Goal: Transaction & Acquisition: Purchase product/service

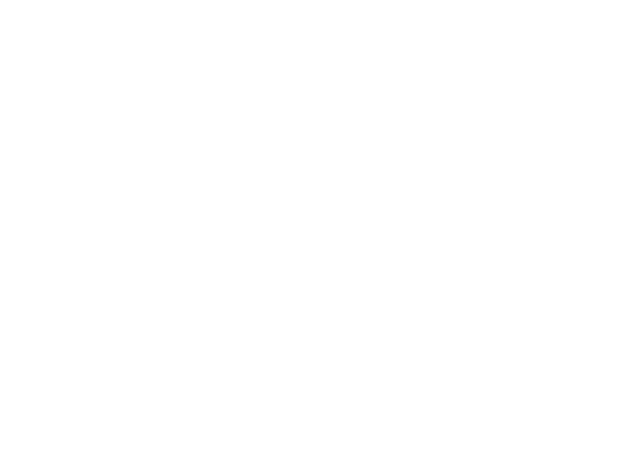
drag, startPoint x: 0, startPoint y: 0, endPoint x: 28, endPoint y: 1, distance: 28.0
click at [28, 0] on html at bounding box center [315, 0] width 631 height 0
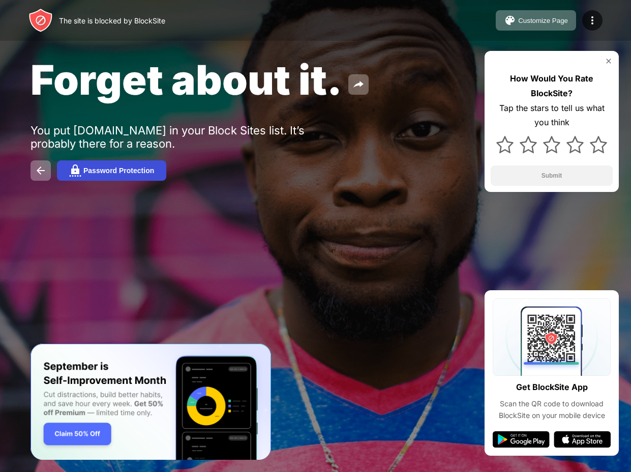
click at [87, 173] on div "Password Protection" at bounding box center [118, 170] width 71 height 8
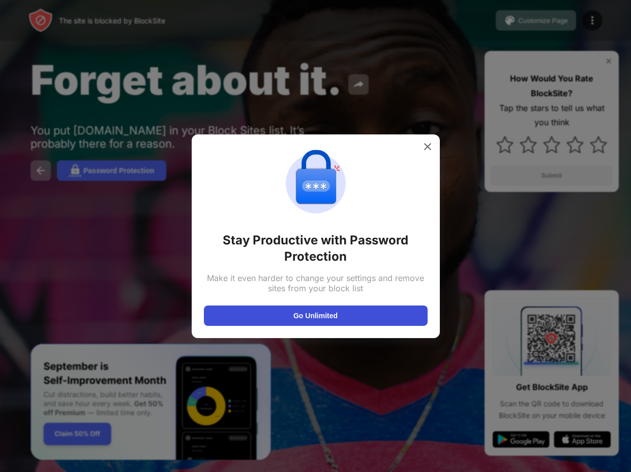
click at [281, 311] on button "Go Unlimited" at bounding box center [316, 315] width 224 height 20
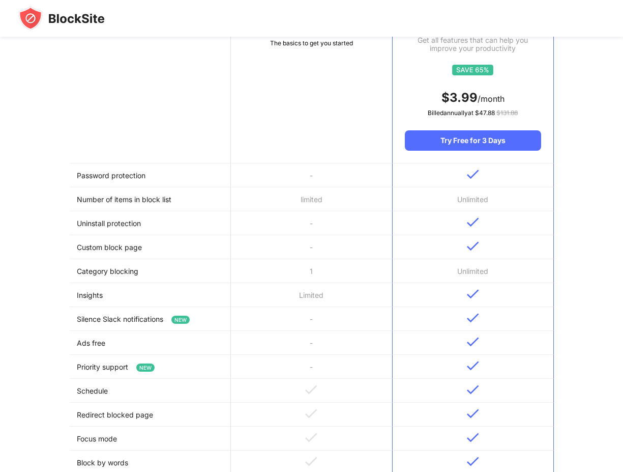
scroll to position [153, 0]
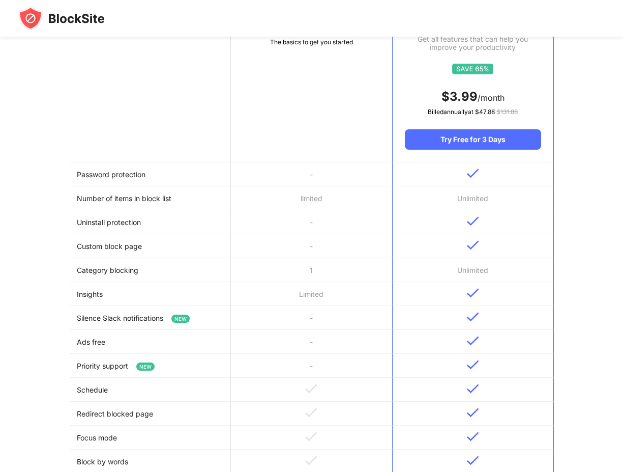
click at [312, 157] on th "Basic Get some features to help with your productivity The basics to get you st…" at bounding box center [311, 76] width 161 height 172
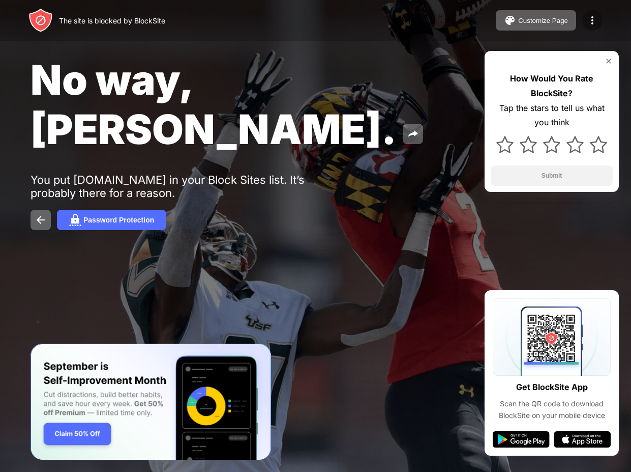
click at [596, 14] on img at bounding box center [593, 20] width 12 height 12
